Goal: Obtain resource: Download file/media

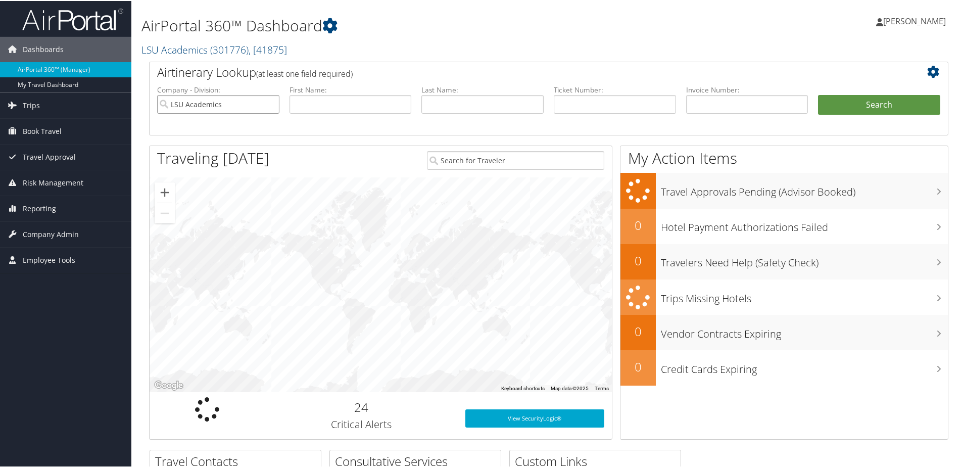
click at [275, 104] on input "LSU Academics" at bounding box center [218, 103] width 122 height 19
click at [267, 103] on input "search" at bounding box center [218, 103] width 122 height 19
drag, startPoint x: 479, startPoint y: 105, endPoint x: 489, endPoint y: 105, distance: 9.6
click at [480, 105] on input "text" at bounding box center [482, 103] width 122 height 19
click at [575, 105] on input "text" at bounding box center [615, 103] width 122 height 19
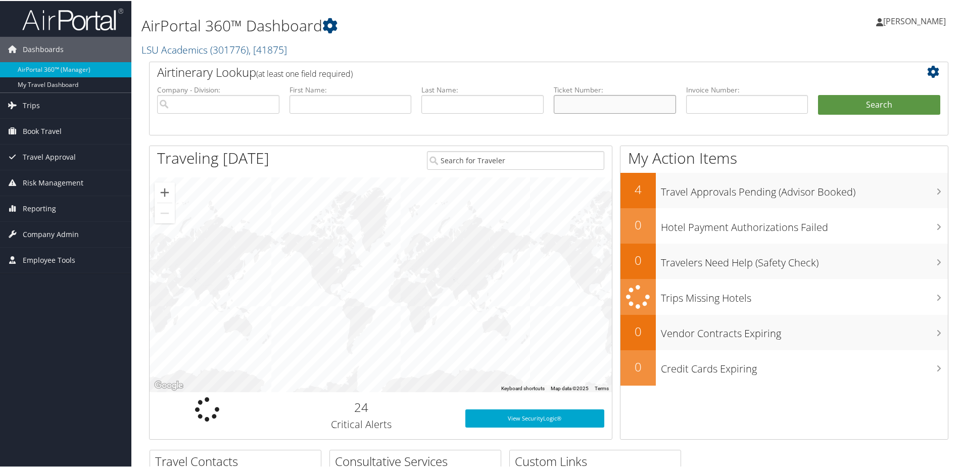
paste input "8900897600787"
type input "8900897600787"
drag, startPoint x: 848, startPoint y: 99, endPoint x: 808, endPoint y: 83, distance: 42.9
click at [849, 99] on button "Search" at bounding box center [879, 104] width 122 height 20
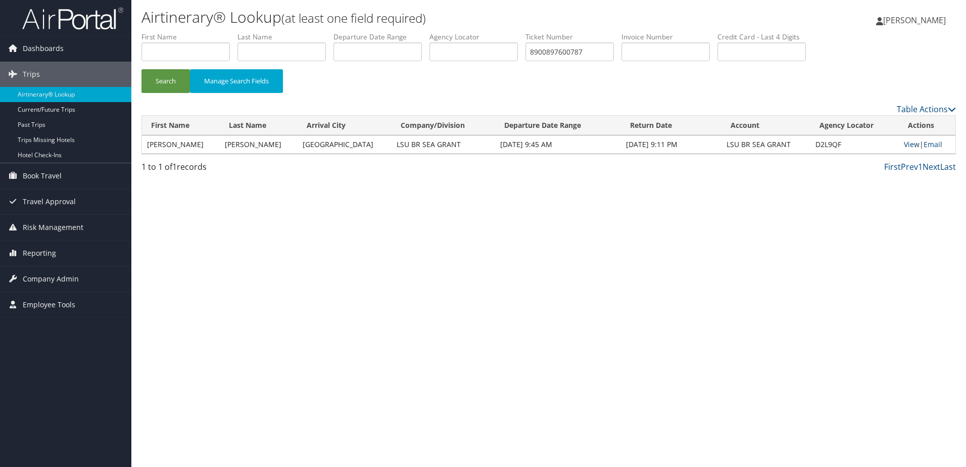
click at [904, 143] on link "View" at bounding box center [912, 144] width 16 height 10
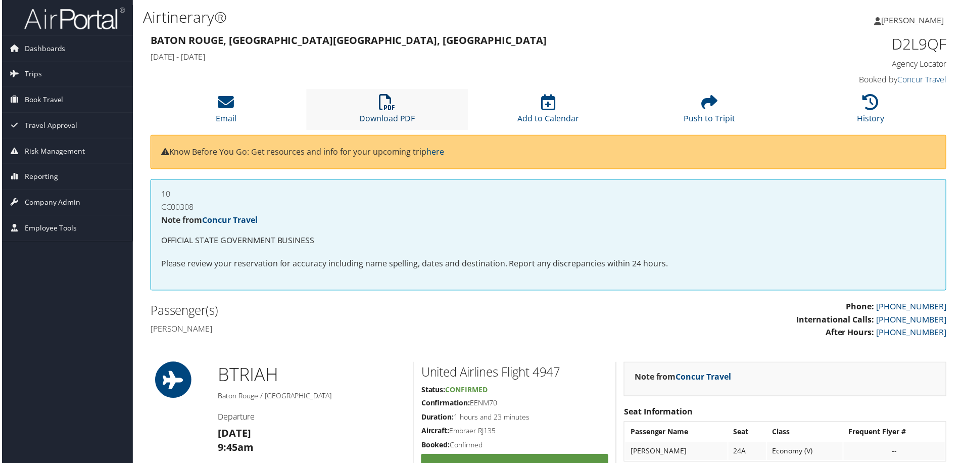
click at [378, 112] on li "Download PDF" at bounding box center [387, 109] width 162 height 41
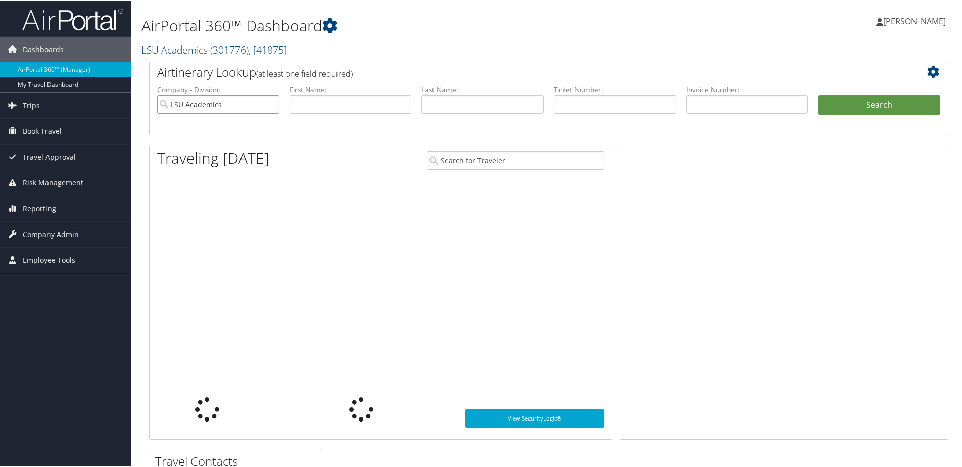
click at [273, 104] on input "LSU Academics" at bounding box center [218, 103] width 122 height 19
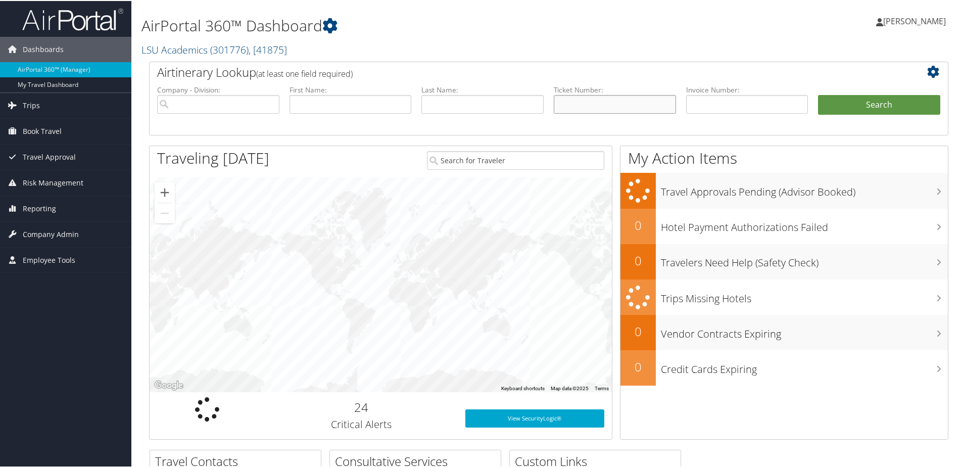
click at [596, 102] on input "text" at bounding box center [615, 103] width 122 height 19
paste input "0167310124639"
type input "0167310124639"
click at [869, 100] on button "Search" at bounding box center [879, 104] width 122 height 20
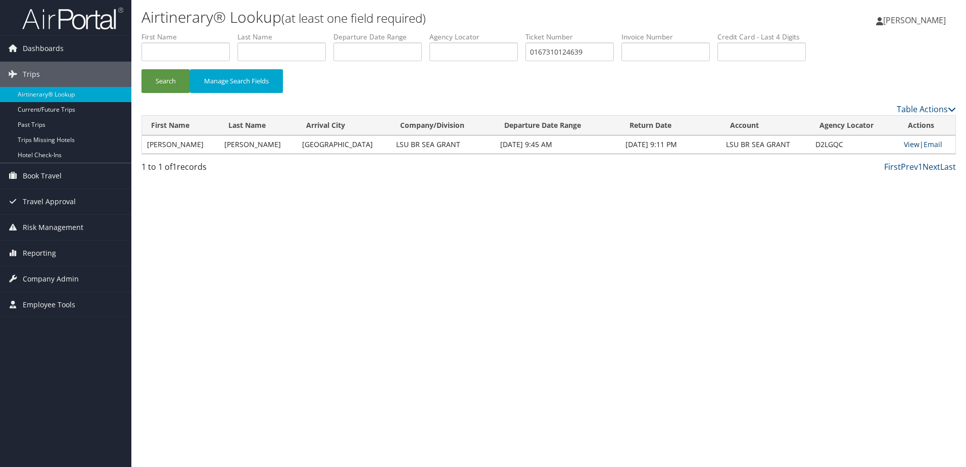
click at [904, 145] on link "View" at bounding box center [912, 144] width 16 height 10
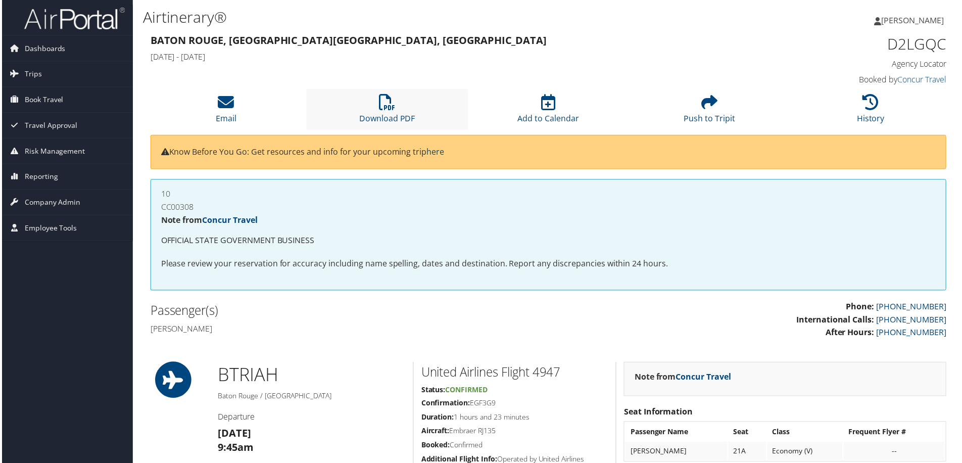
click at [418, 115] on li "Download PDF" at bounding box center [387, 109] width 162 height 41
